Goal: Task Accomplishment & Management: Manage account settings

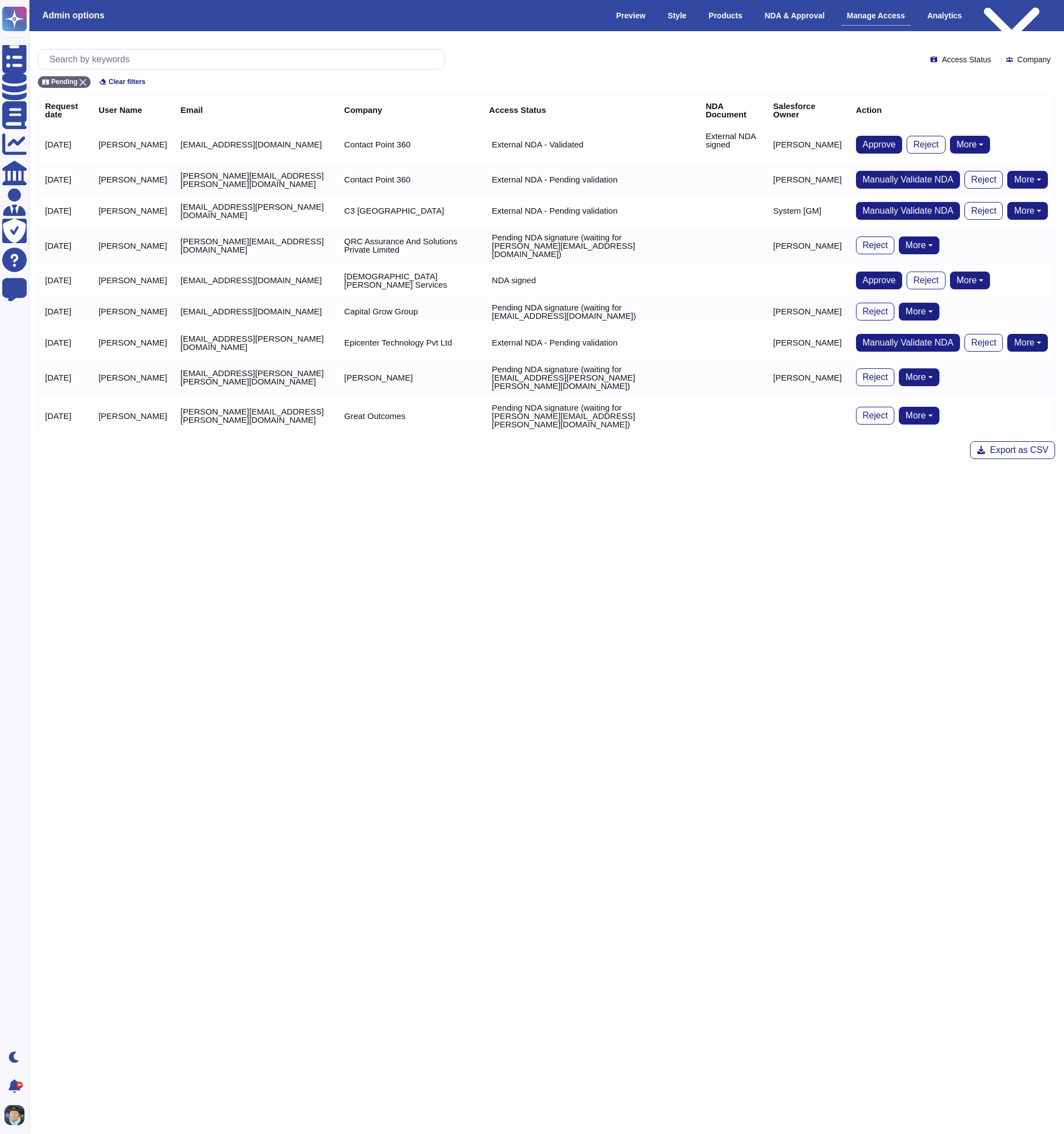
click at [972, 143] on button "More" at bounding box center [971, 145] width 41 height 18
click at [972, 140] on button "More" at bounding box center [971, 145] width 41 height 18
click at [950, 127] on td "Approve Reject More Remove user Remove NDA" at bounding box center [952, 144] width 205 height 39
click at [266, 143] on td "naveen.kumar@cp-360.com" at bounding box center [256, 144] width 164 height 39
click at [207, 49] on div at bounding box center [241, 59] width 407 height 20
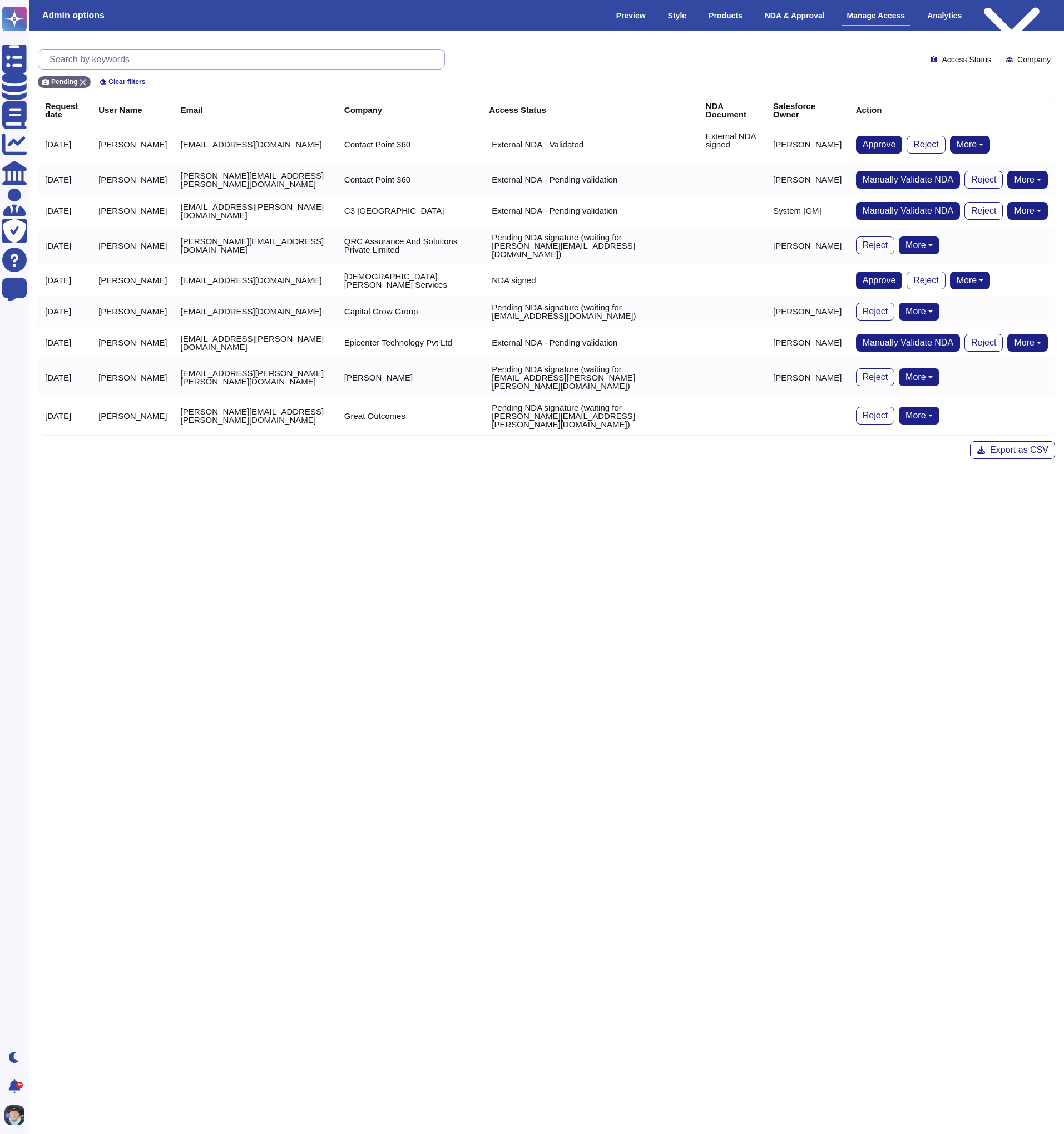
click at [205, 52] on input "text" at bounding box center [244, 59] width 400 height 20
drag, startPoint x: 87, startPoint y: 78, endPoint x: 100, endPoint y: 62, distance: 20.6
click at [86, 78] on div "Pending" at bounding box center [64, 82] width 53 height 12
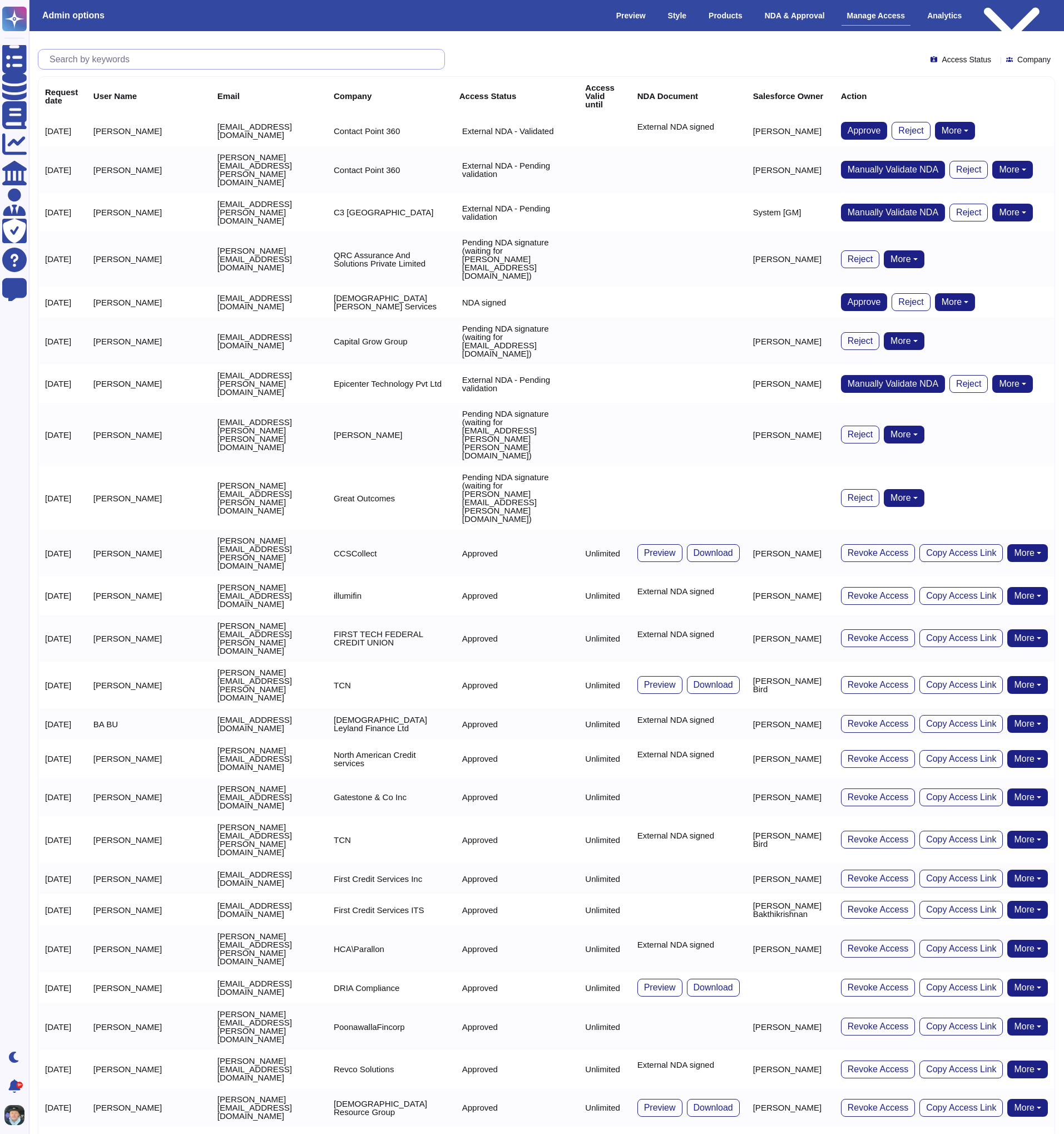
click at [105, 55] on input "text" at bounding box center [244, 59] width 400 height 20
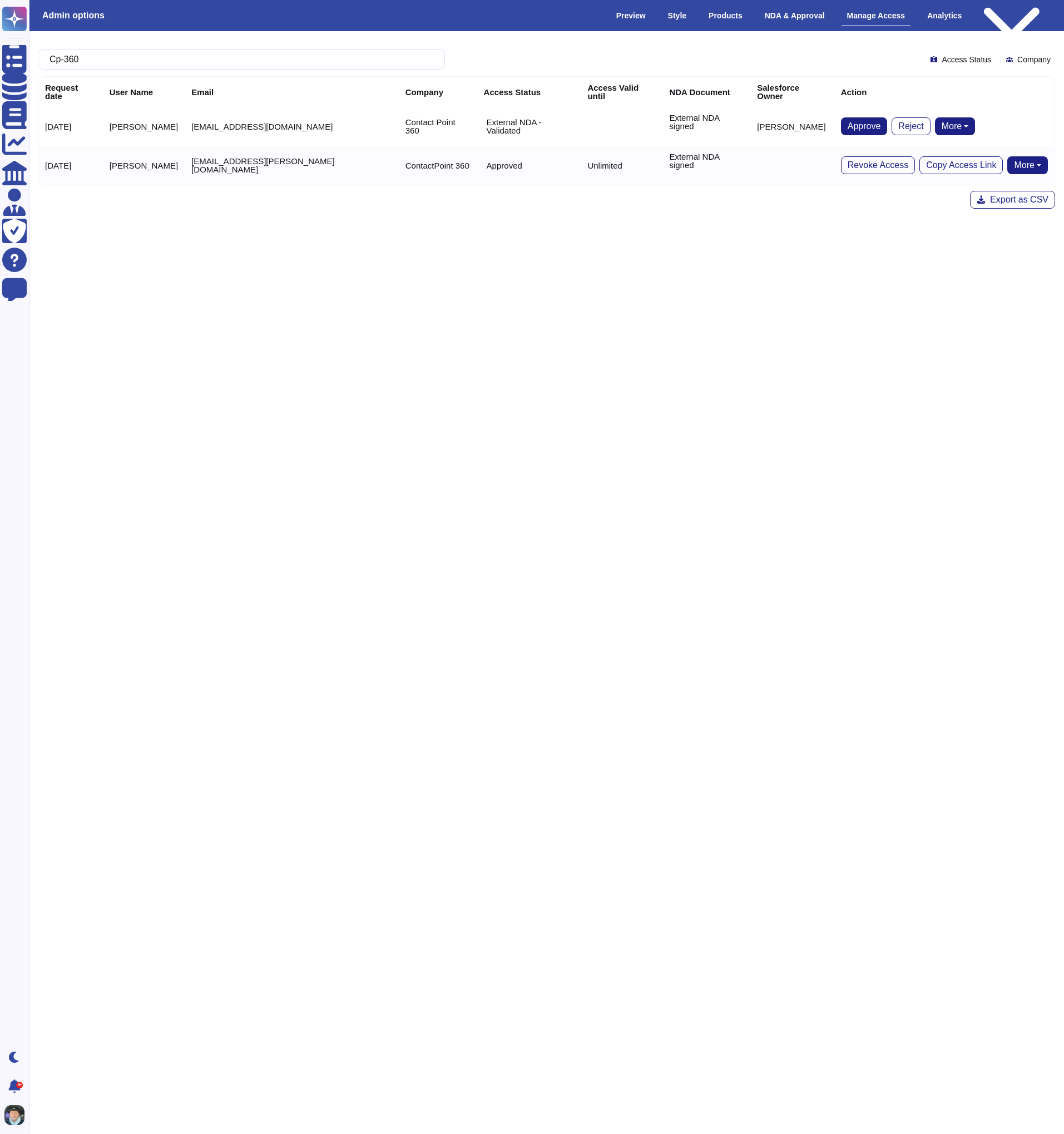
click at [1017, 156] on button "More" at bounding box center [1028, 165] width 41 height 18
click at [877, 226] on html "Questionnaires Knowledge Base Documents Analytics CAIQ / SIG Admin Trust Center…" at bounding box center [532, 113] width 1064 height 226
click at [750, 226] on html "Questionnaires Knowledge Base Documents Analytics CAIQ / SIG Admin Trust Center…" at bounding box center [532, 113] width 1064 height 226
click at [116, 65] on input "Cp-360" at bounding box center [238, 59] width 389 height 20
type input "Cp-3"
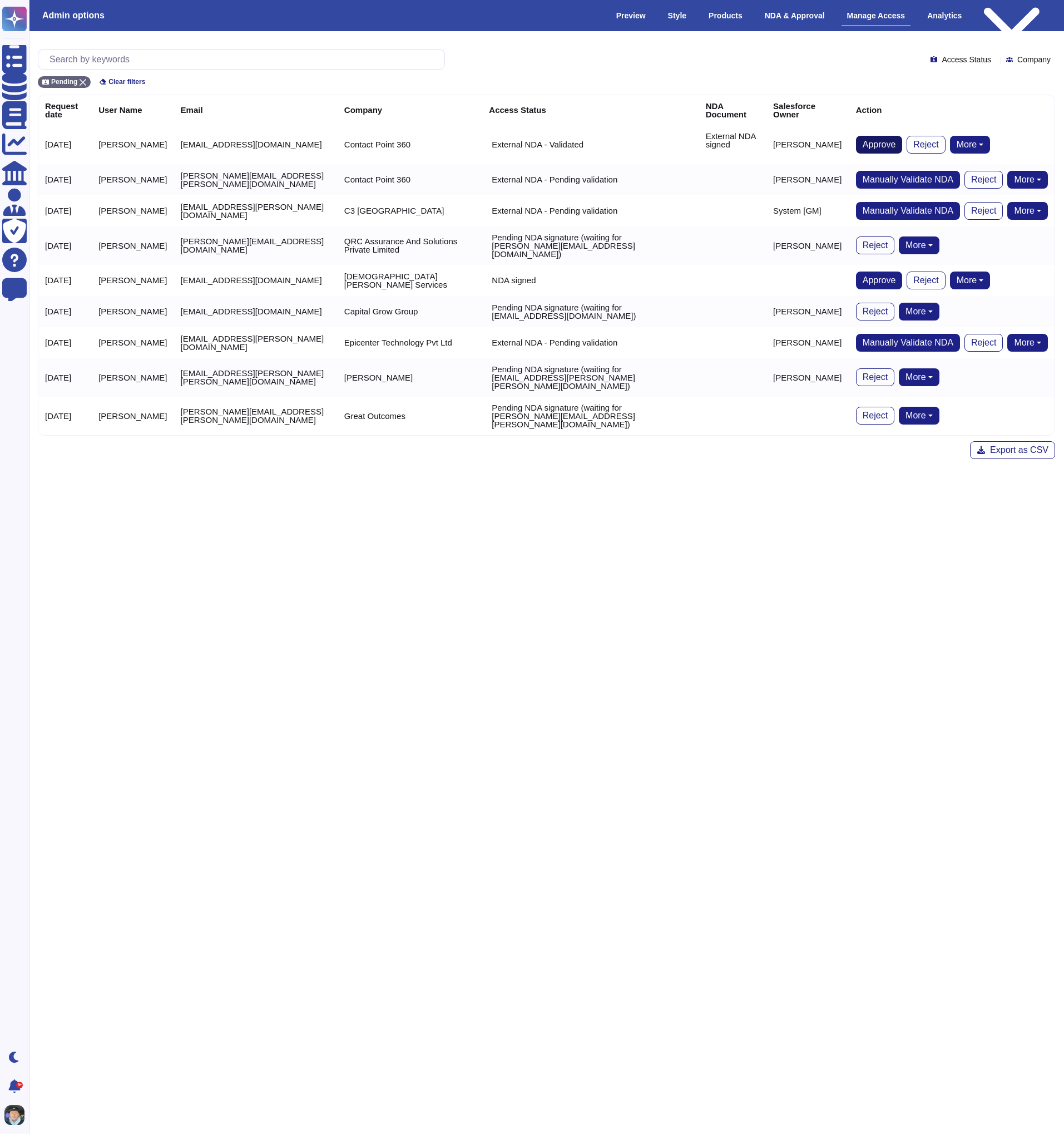
click at [871, 142] on span "Approve" at bounding box center [879, 145] width 33 height 9
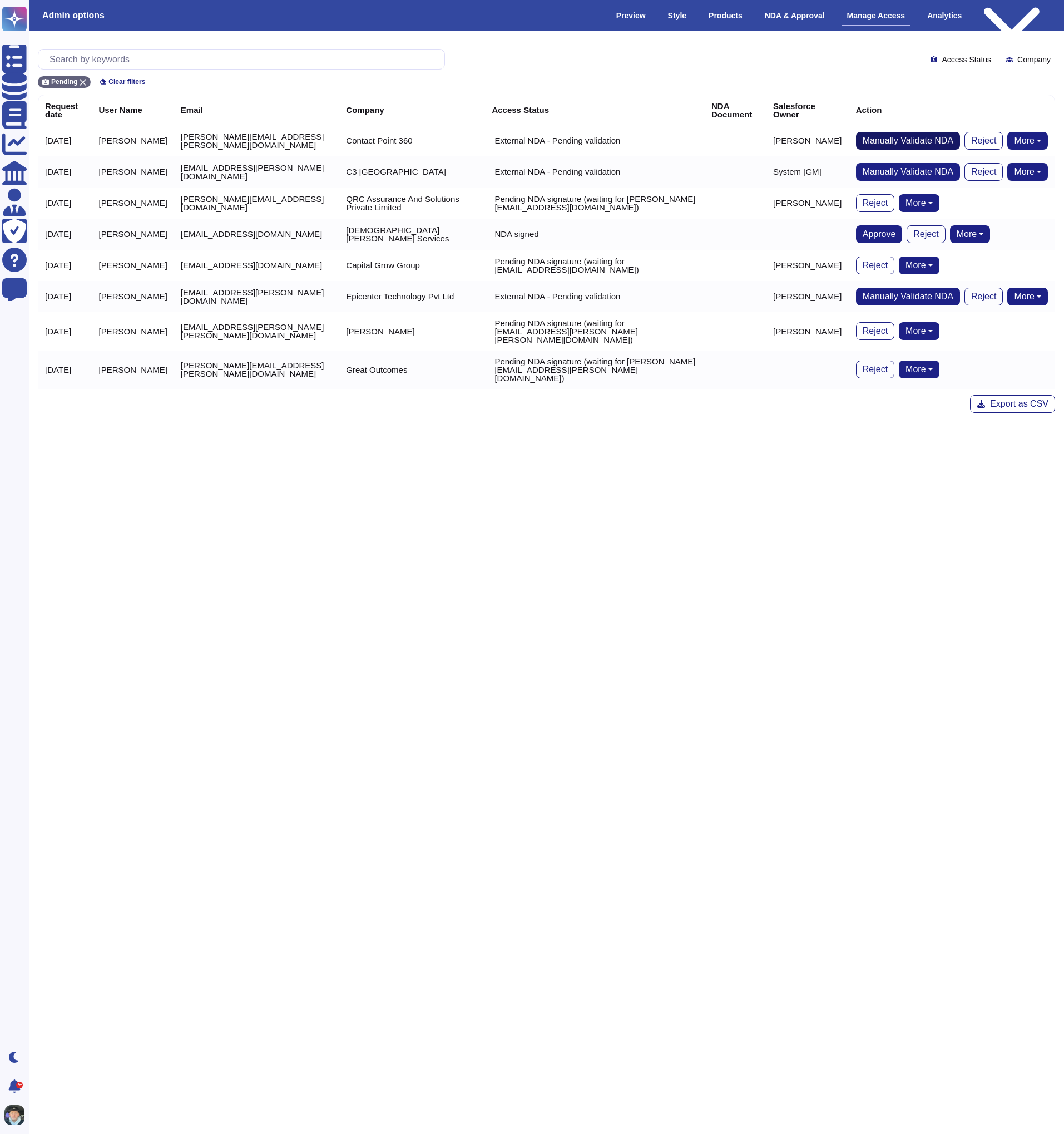
click at [873, 138] on span "Manually Validate NDA" at bounding box center [908, 141] width 90 height 9
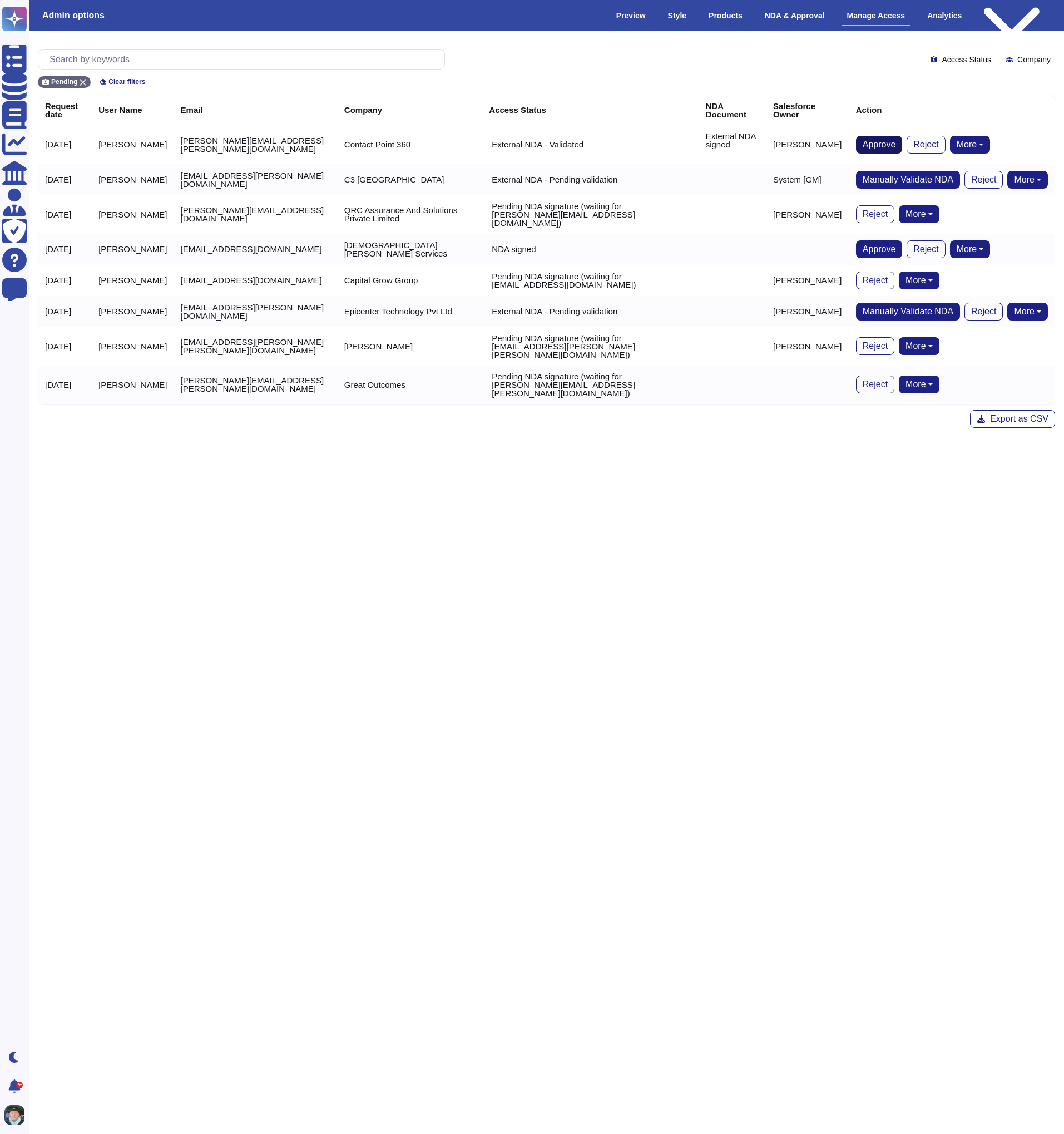
click at [868, 142] on span "Approve" at bounding box center [879, 145] width 33 height 9
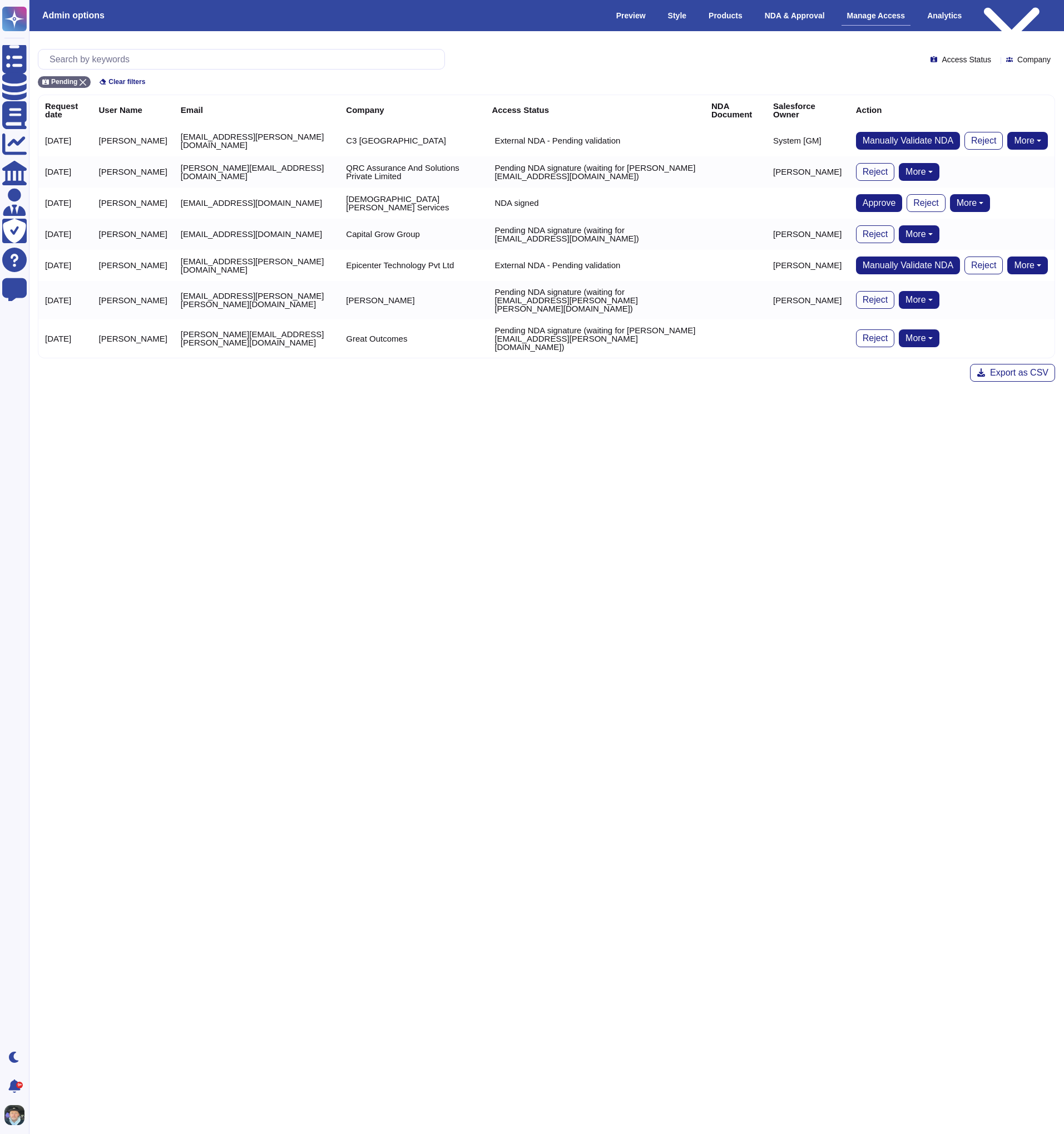
click at [220, 292] on td "[EMAIL_ADDRESS][PERSON_NAME][PERSON_NAME][DOMAIN_NAME]" at bounding box center [256, 300] width 165 height 38
click at [491, 292] on div "Pending NDA signature (waiting for [EMAIL_ADDRESS][PERSON_NAME][PERSON_NAME][DO…" at bounding box center [594, 300] width 206 height 25
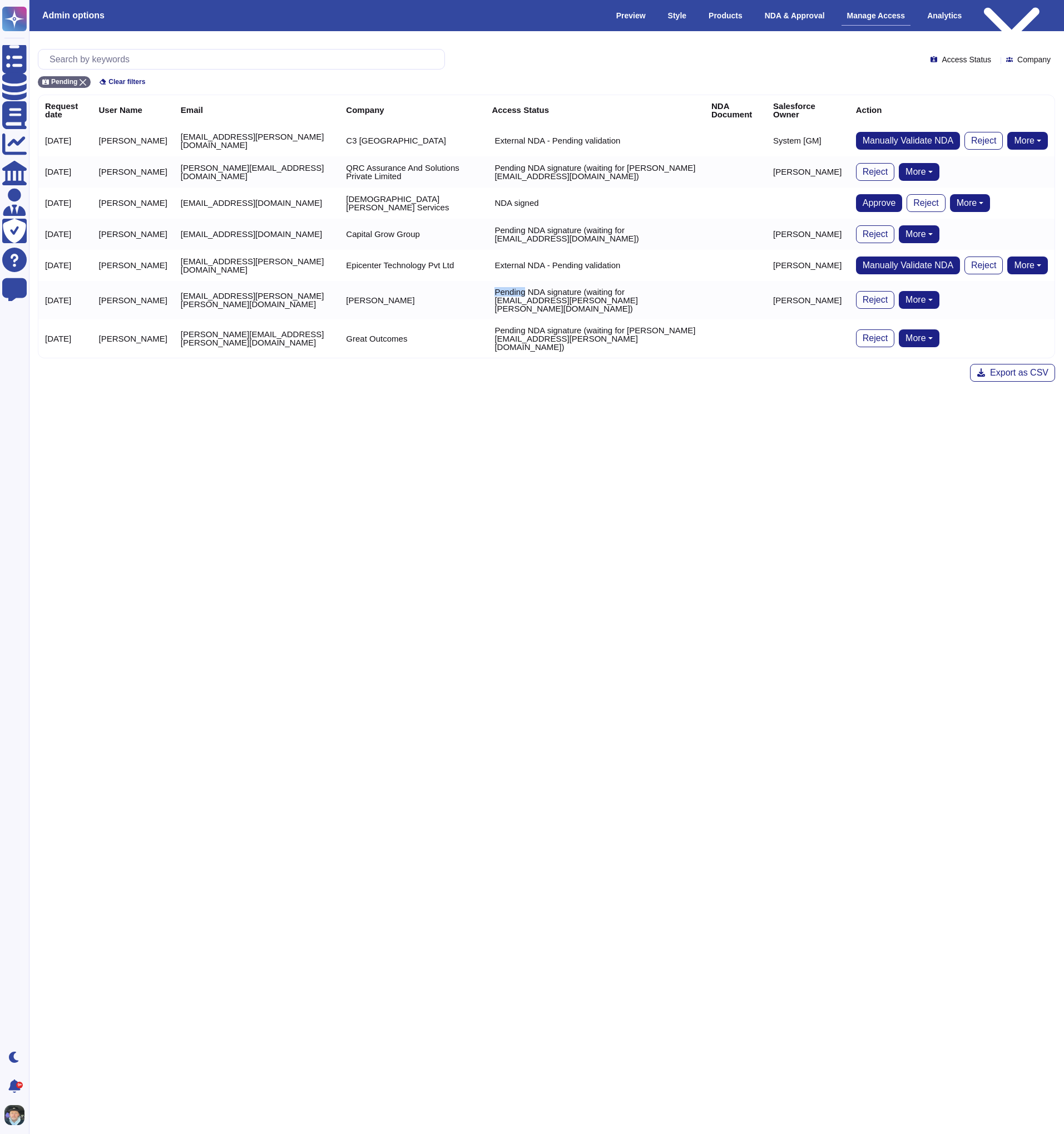
click at [514, 257] on td "External NDA - Pending validation" at bounding box center [595, 265] width 220 height 31
click at [514, 268] on p "External NDA - Pending validation" at bounding box center [557, 265] width 125 height 9
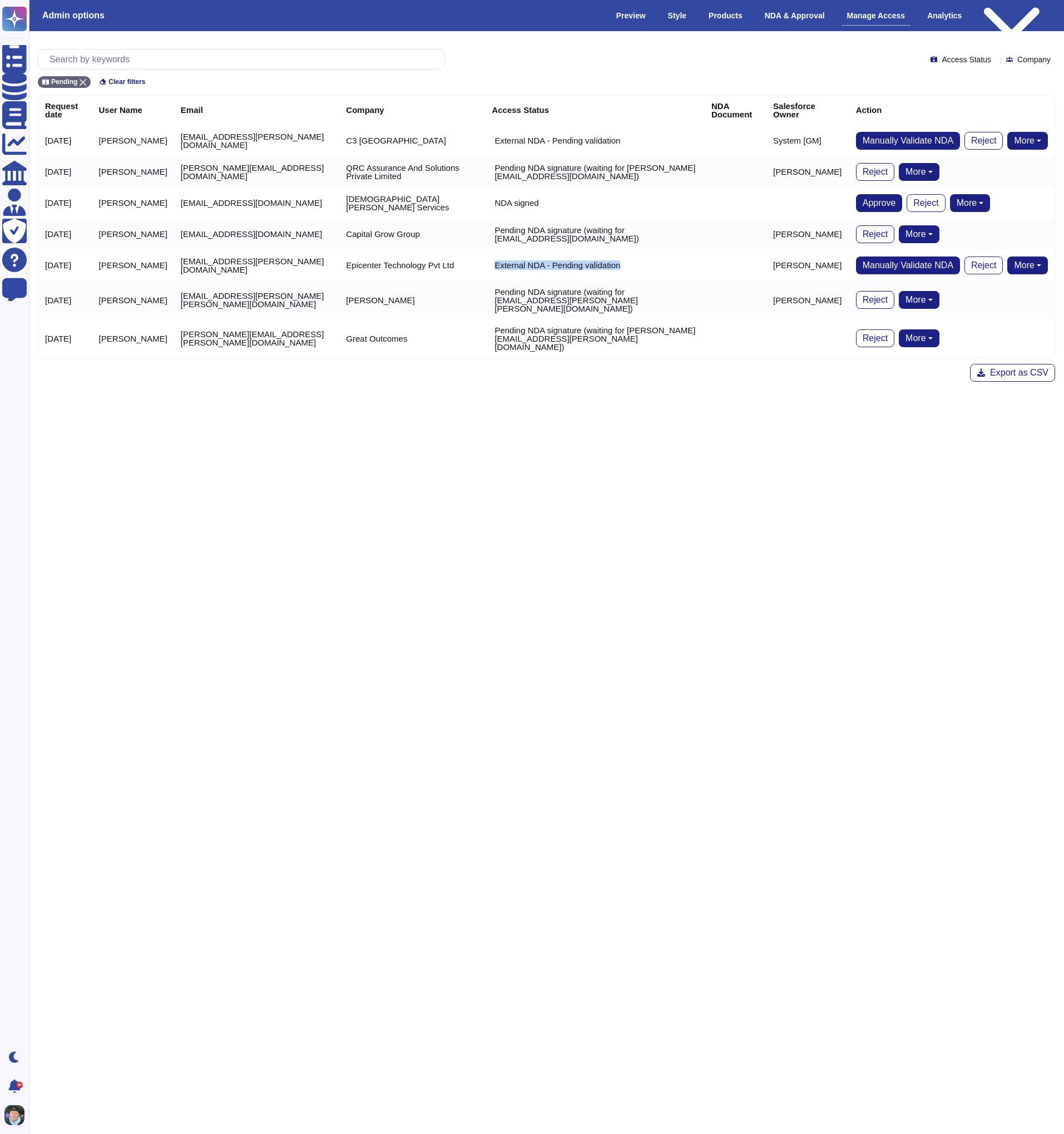
click at [514, 268] on p "External NDA - Pending validation" at bounding box center [557, 265] width 125 height 9
click at [313, 266] on td "[EMAIL_ADDRESS][PERSON_NAME][DOMAIN_NAME]" at bounding box center [256, 265] width 165 height 31
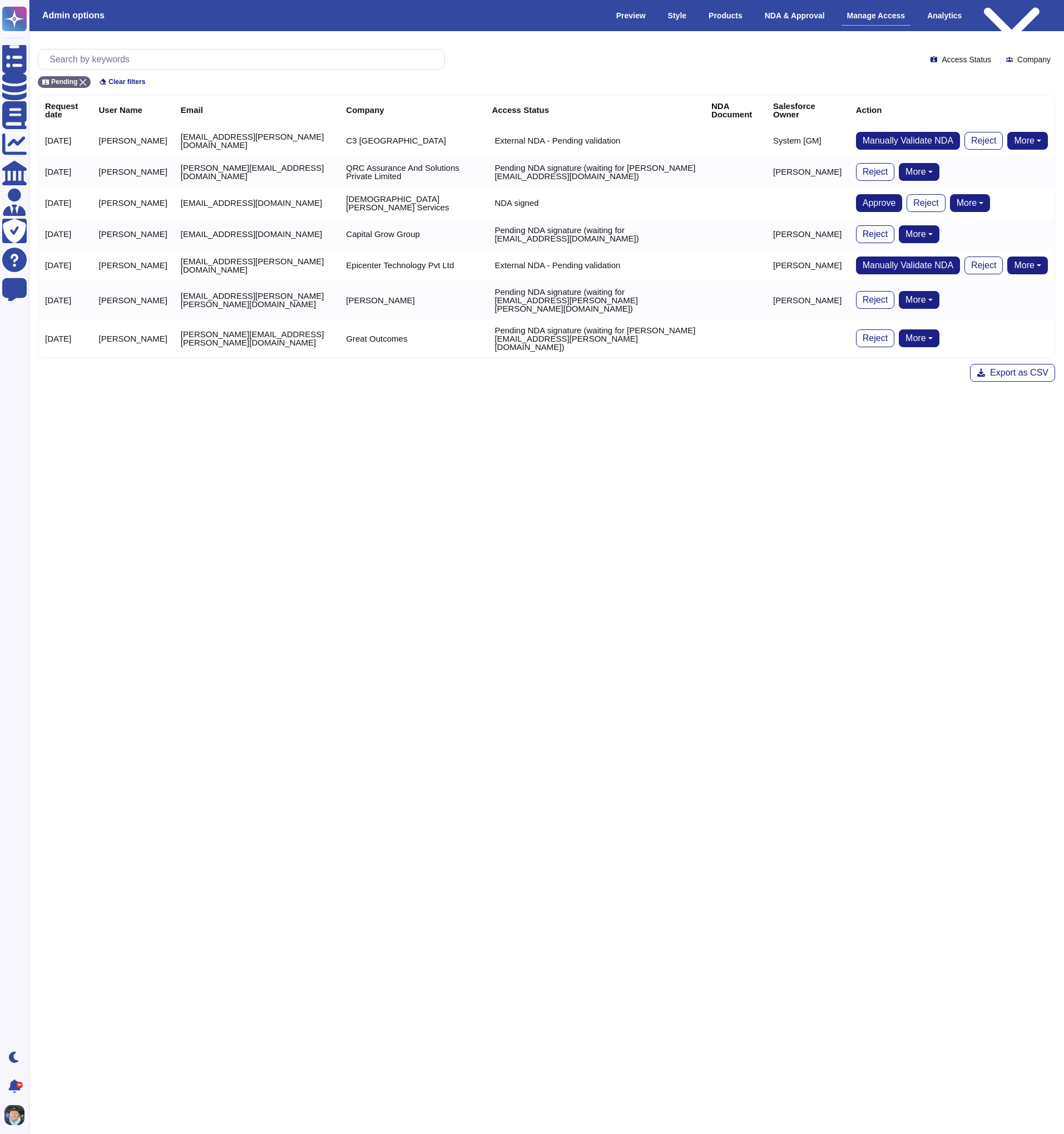
click at [286, 399] on html "Questionnaires Knowledge Base Documents Analytics CAIQ / SIG Admin Trust Center…" at bounding box center [532, 199] width 1064 height 399
click at [867, 205] on span "Approve" at bounding box center [879, 203] width 33 height 9
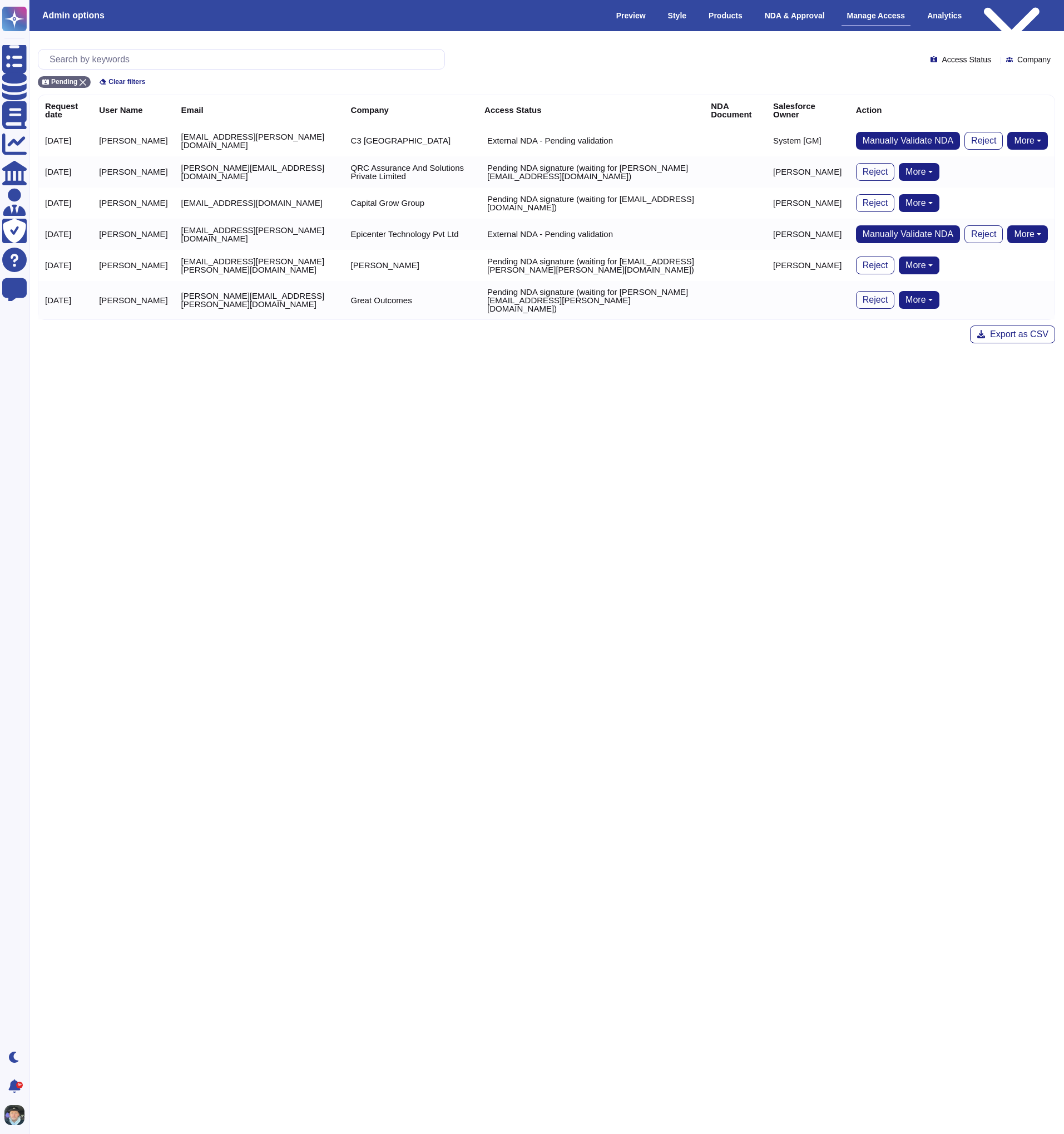
click at [655, 170] on p "Pending NDA signature (waiting for [PERSON_NAME][EMAIL_ADDRESS][DOMAIN_NAME])" at bounding box center [592, 172] width 210 height 17
click at [514, 170] on p "Pending NDA signature (waiting for [PERSON_NAME][EMAIL_ADDRESS][DOMAIN_NAME])" at bounding box center [592, 172] width 210 height 17
click at [510, 132] on td "External NDA - Pending validation" at bounding box center [591, 140] width 226 height 31
click at [509, 143] on p "External NDA - Pending validation" at bounding box center [550, 141] width 125 height 9
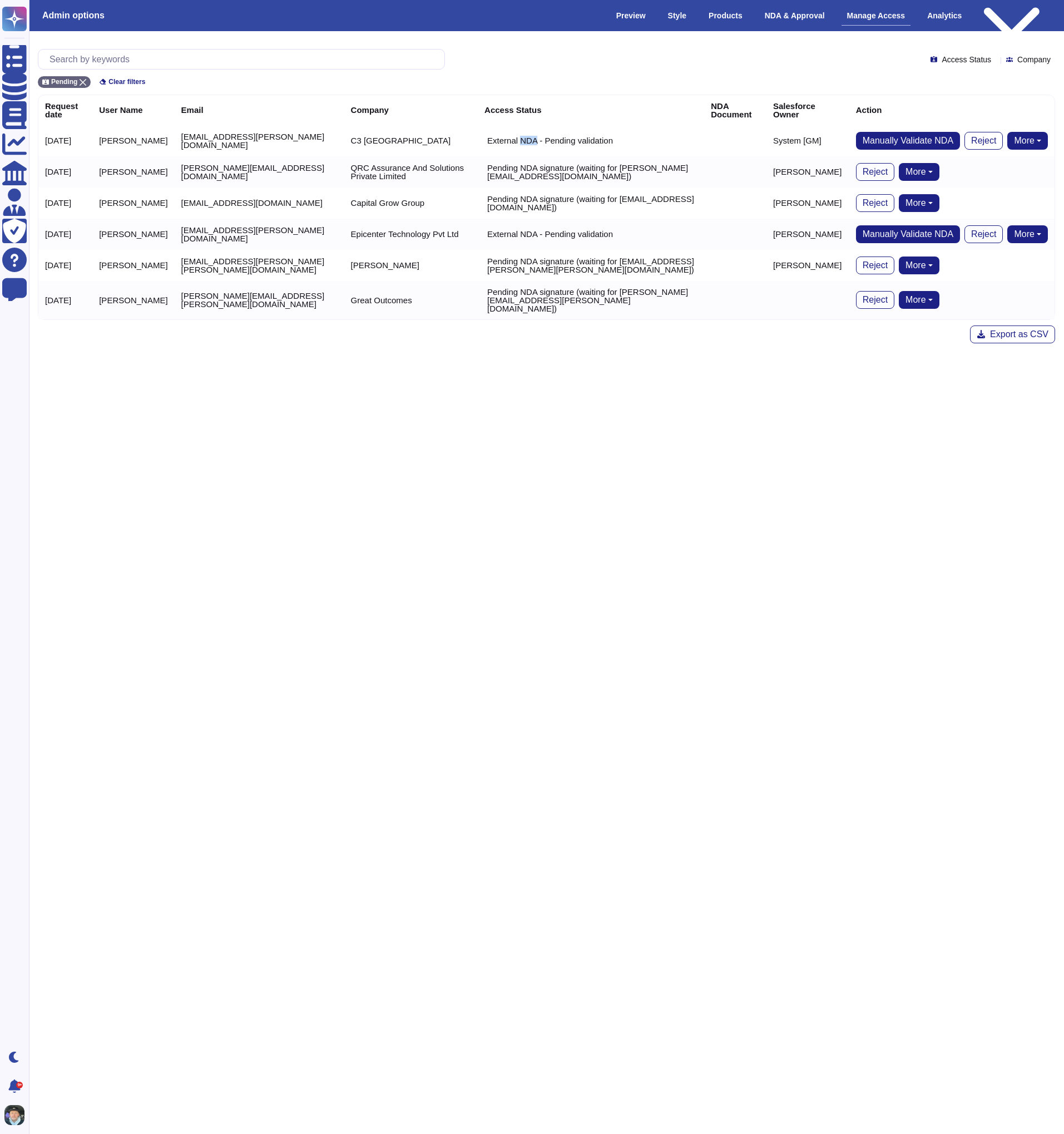
click at [509, 143] on p "External NDA - Pending validation" at bounding box center [550, 141] width 125 height 9
click at [344, 134] on td "[EMAIL_ADDRESS][PERSON_NAME][DOMAIN_NAME]" at bounding box center [260, 140] width 170 height 31
click at [237, 144] on td "[EMAIL_ADDRESS][PERSON_NAME][DOMAIN_NAME]" at bounding box center [260, 140] width 170 height 31
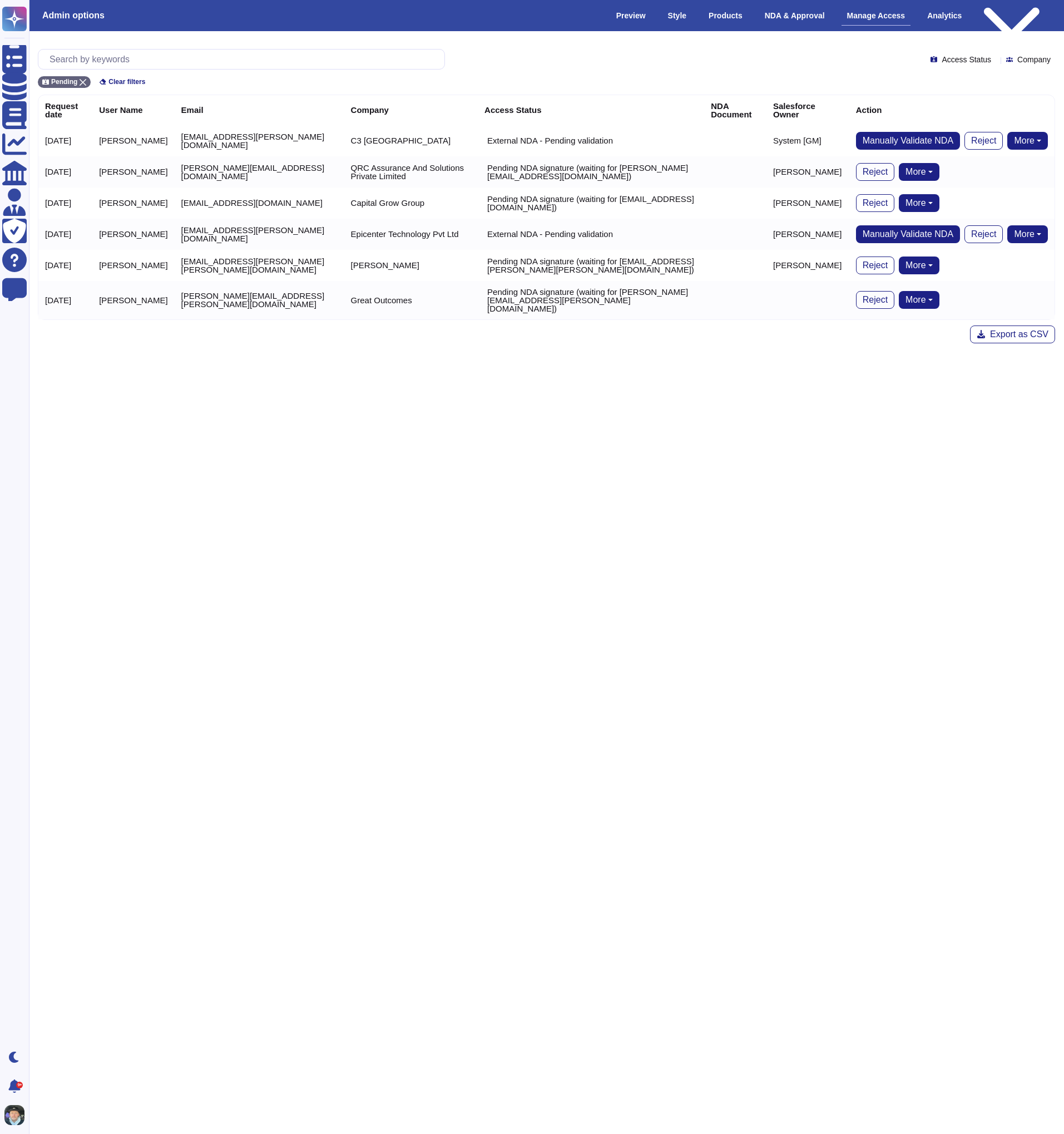
click at [237, 144] on td "[EMAIL_ADDRESS][PERSON_NAME][DOMAIN_NAME]" at bounding box center [260, 140] width 170 height 31
click at [333, 140] on td "[EMAIL_ADDRESS][PERSON_NAME][DOMAIN_NAME]" at bounding box center [260, 140] width 170 height 31
click at [361, 141] on td "C3 [GEOGRAPHIC_DATA]" at bounding box center [411, 140] width 133 height 31
